Goal: Task Accomplishment & Management: Manage account settings

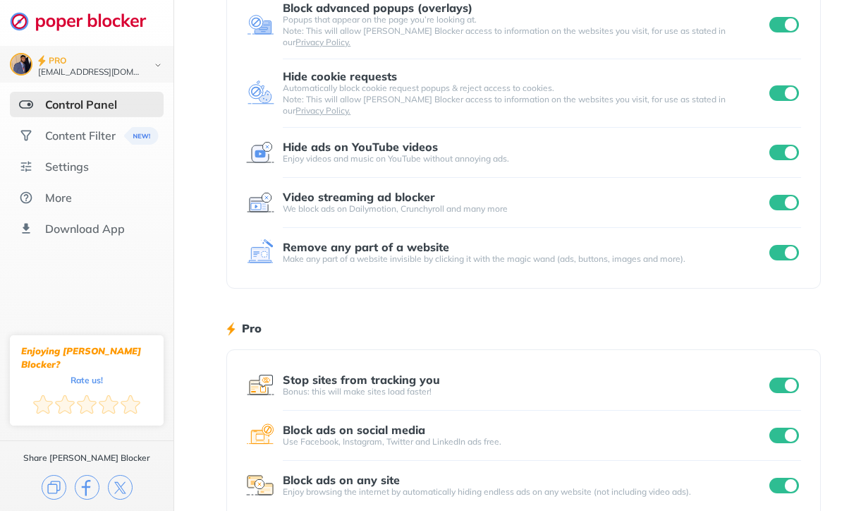
scroll to position [166, 0]
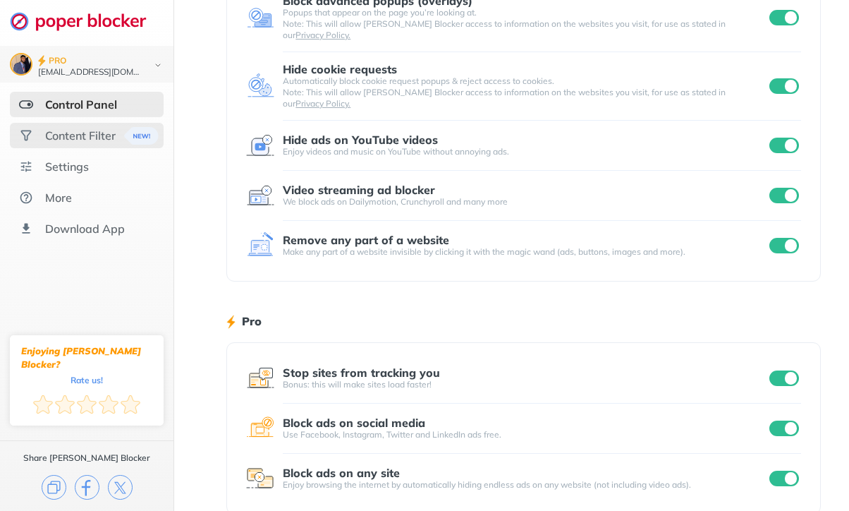
click at [107, 123] on div "Content Filter" at bounding box center [87, 135] width 154 height 25
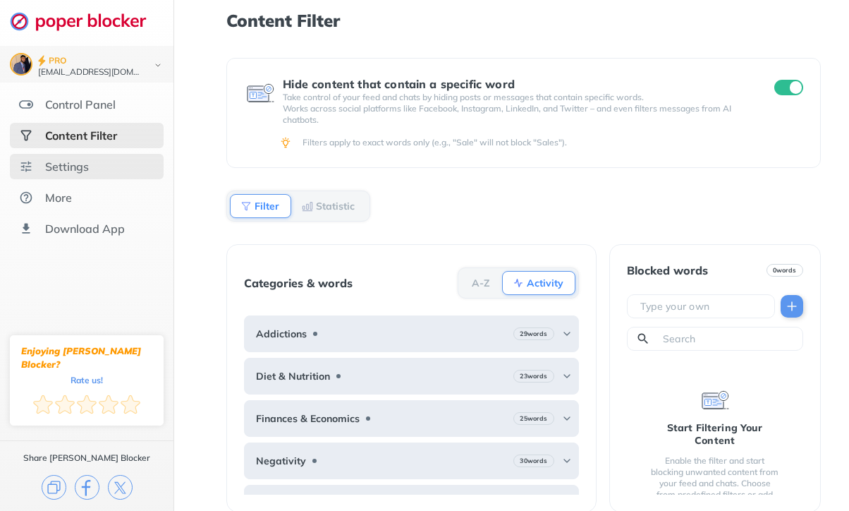
click at [110, 162] on div "Settings" at bounding box center [87, 166] width 154 height 25
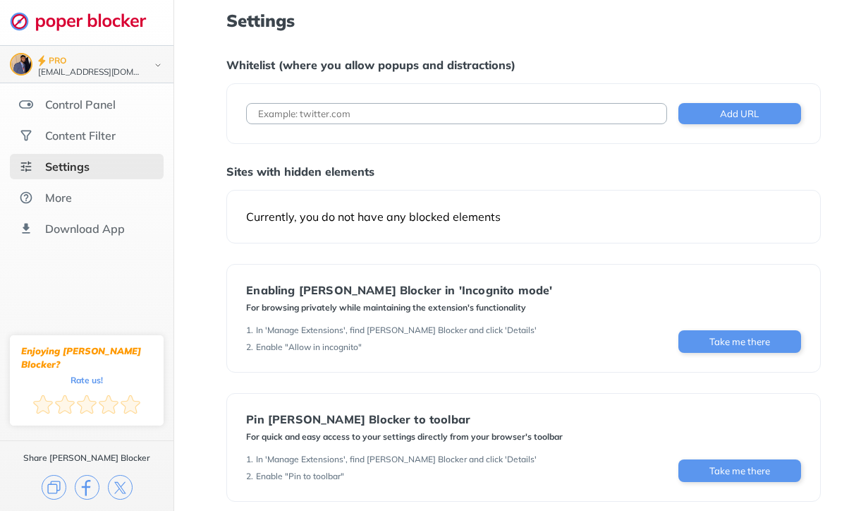
click at [96, 70] on div "[EMAIL_ADDRESS][DOMAIN_NAME]" at bounding box center [90, 73] width 104 height 10
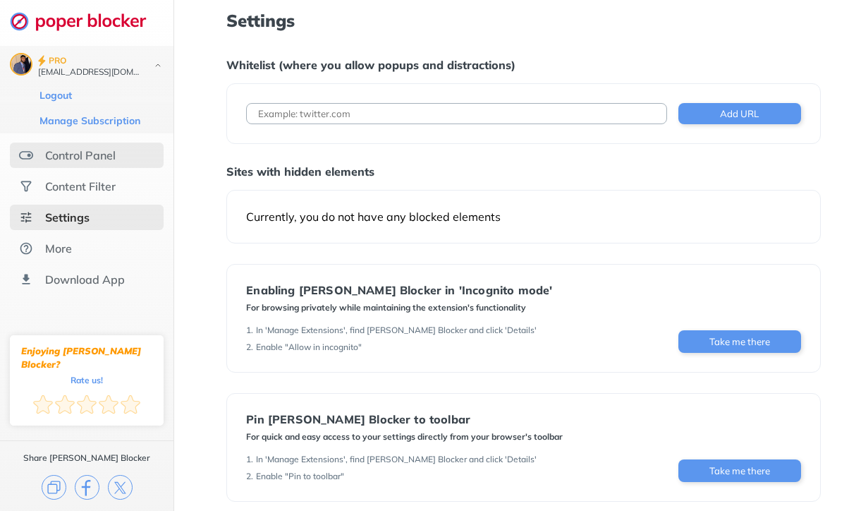
click at [92, 147] on div "Control Panel" at bounding box center [87, 155] width 154 height 25
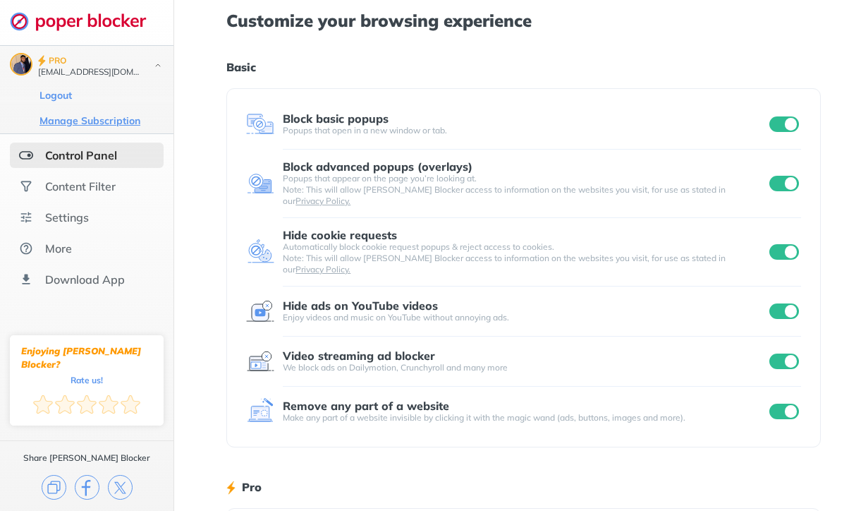
click at [96, 126] on button "Manage Subscription" at bounding box center [89, 121] width 109 height 14
